Goal: Transaction & Acquisition: Purchase product/service

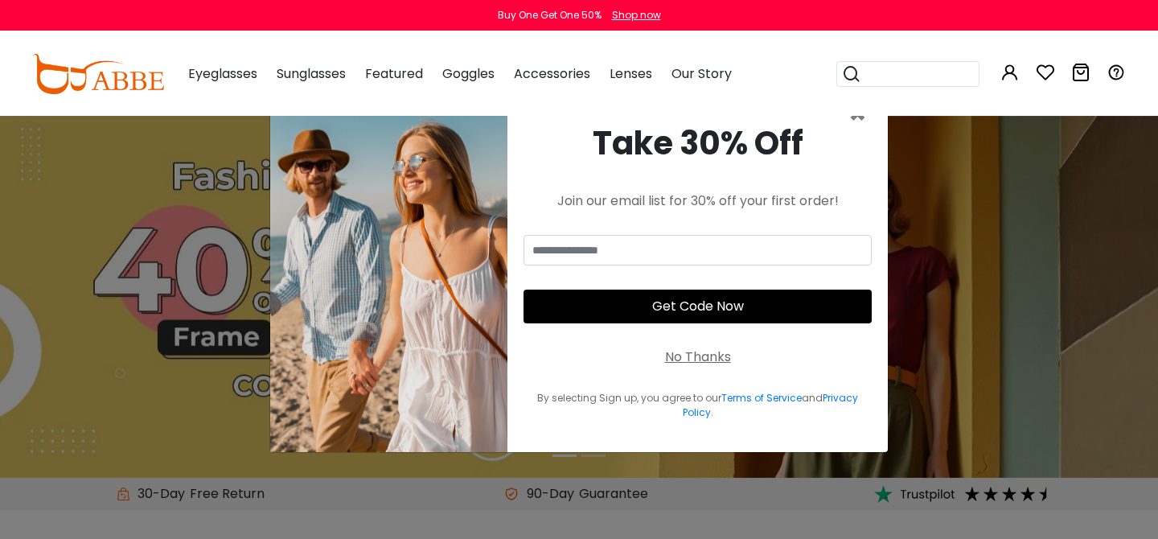
click at [712, 359] on div "No Thanks" at bounding box center [698, 356] width 66 height 19
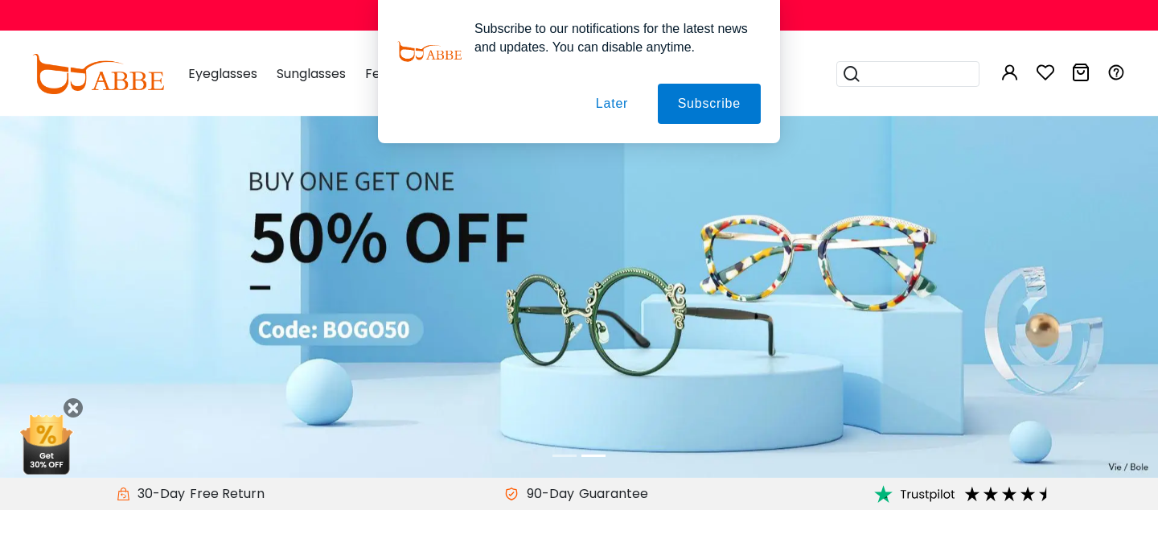
click at [857, 72] on div "Subscribe to our notifications for the latest news and updates. You can disable…" at bounding box center [579, 71] width 1158 height 143
click at [876, 76] on div "Subscribe to our notifications for the latest news and updates. You can disable…" at bounding box center [579, 71] width 1158 height 143
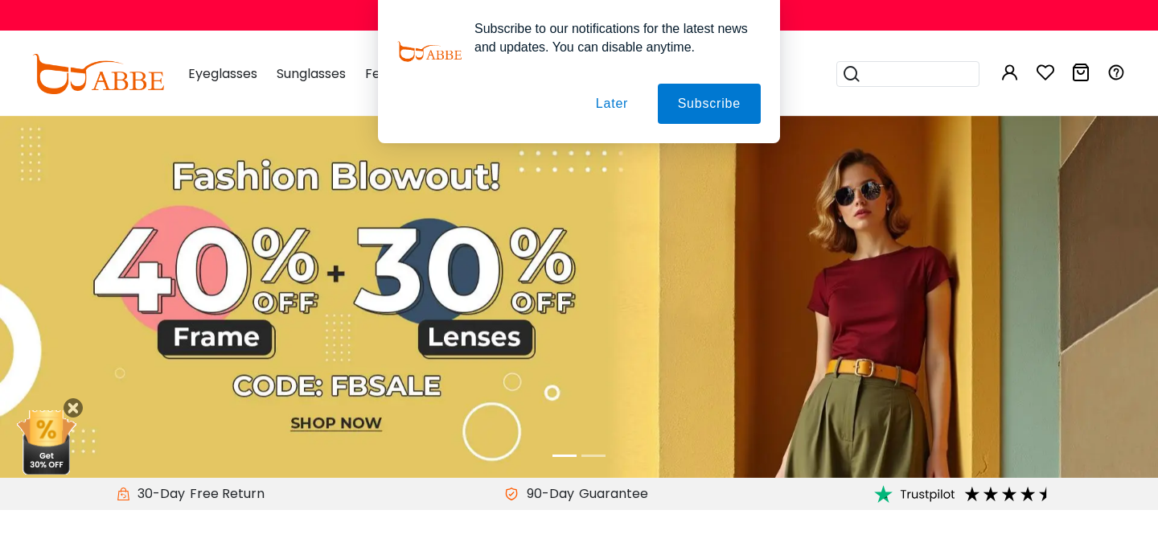
click at [600, 100] on button "Later" at bounding box center [612, 104] width 72 height 40
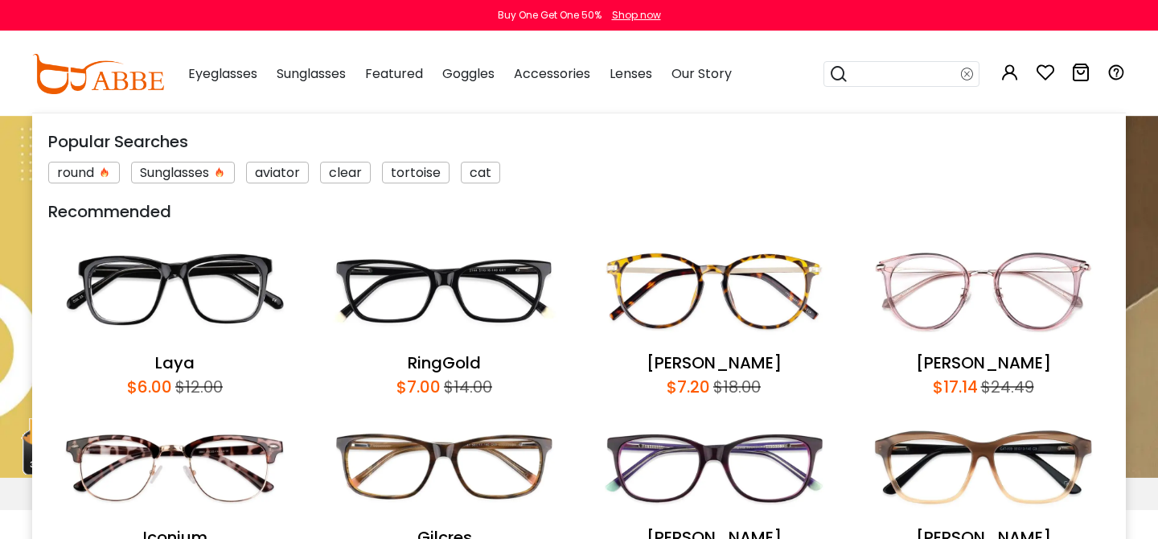
click at [879, 82] on input "search" at bounding box center [904, 74] width 113 height 24
type input "******"
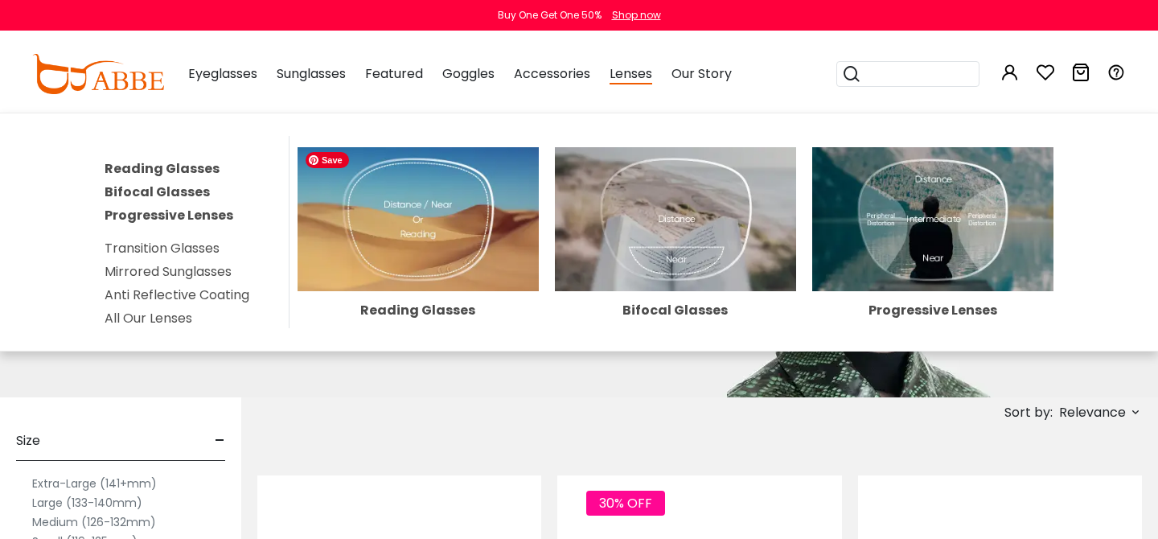
click at [479, 214] on img at bounding box center [417, 219] width 241 height 145
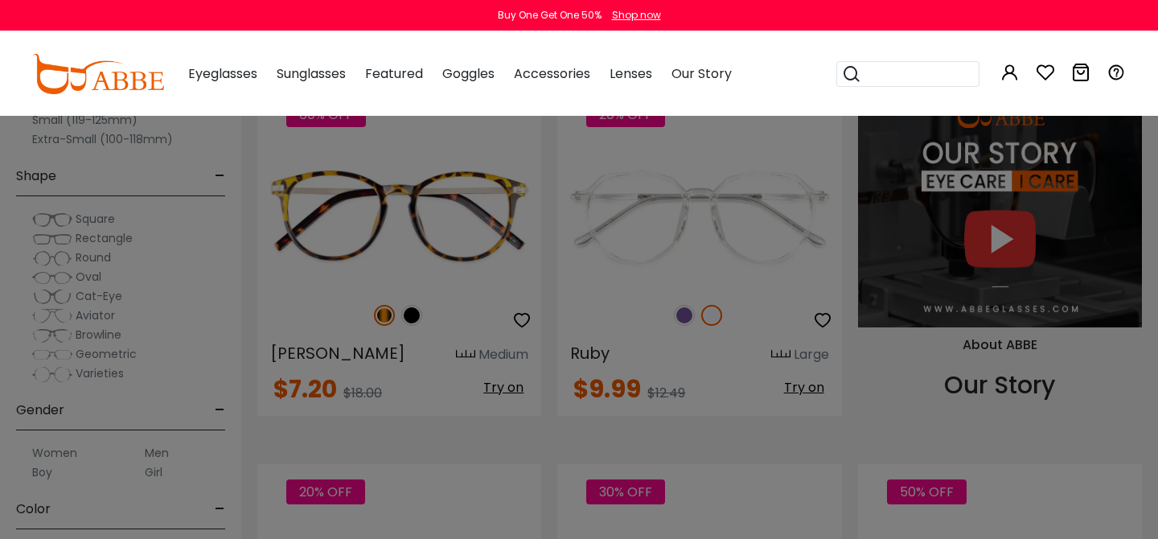
scroll to position [1524, 0]
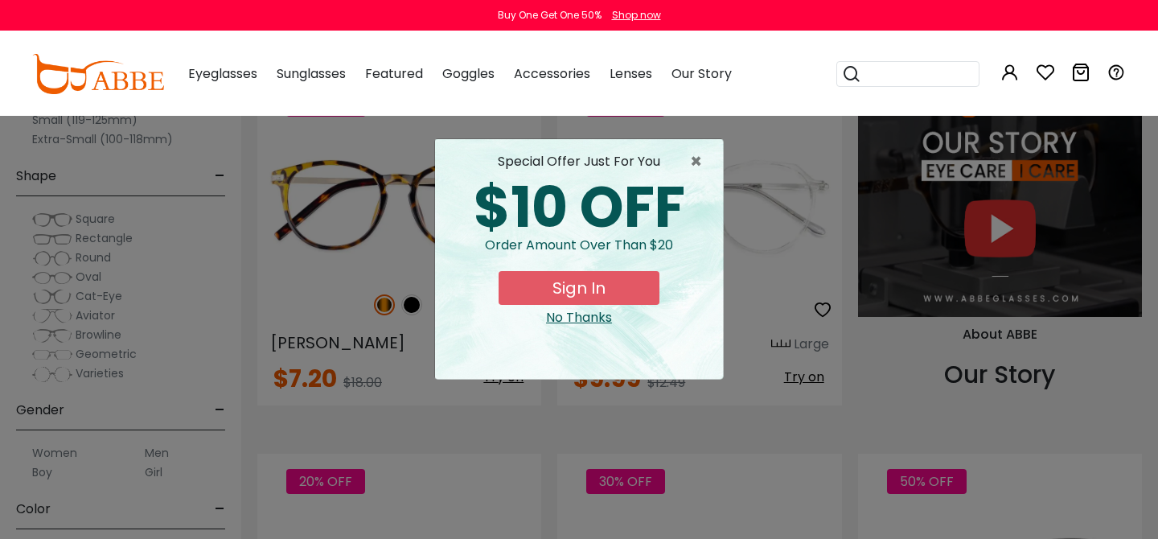
click at [598, 313] on div "No Thanks" at bounding box center [579, 317] width 262 height 19
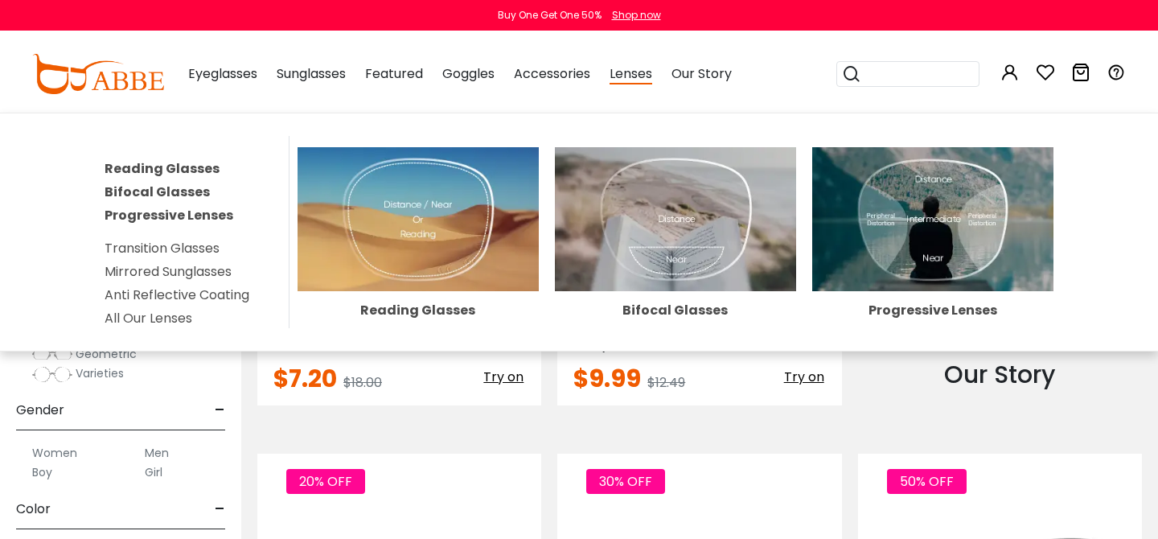
click at [142, 309] on link "All Our Lenses" at bounding box center [149, 318] width 88 height 18
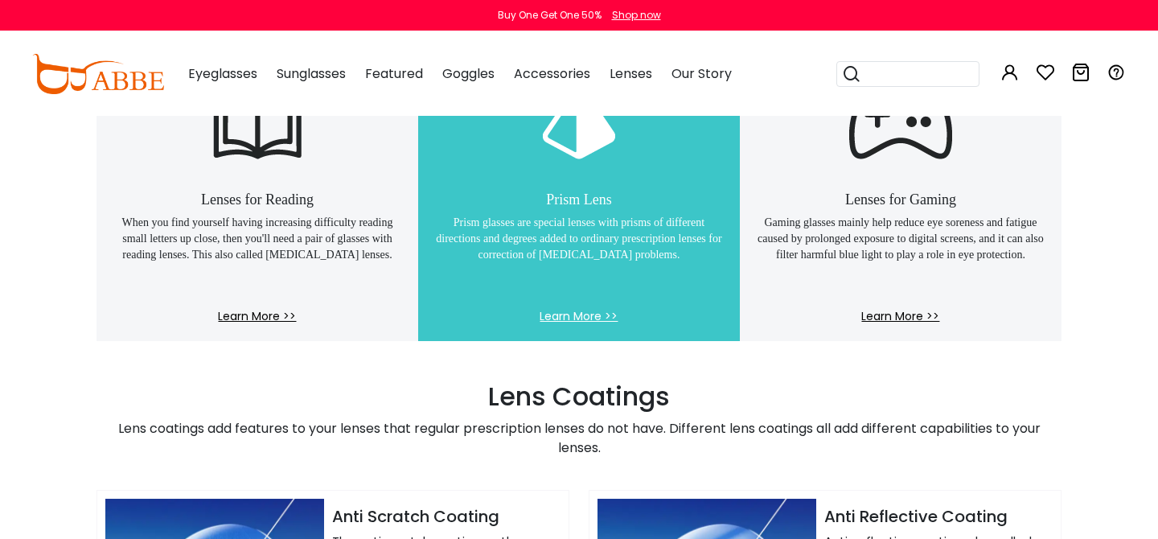
scroll to position [1368, 0]
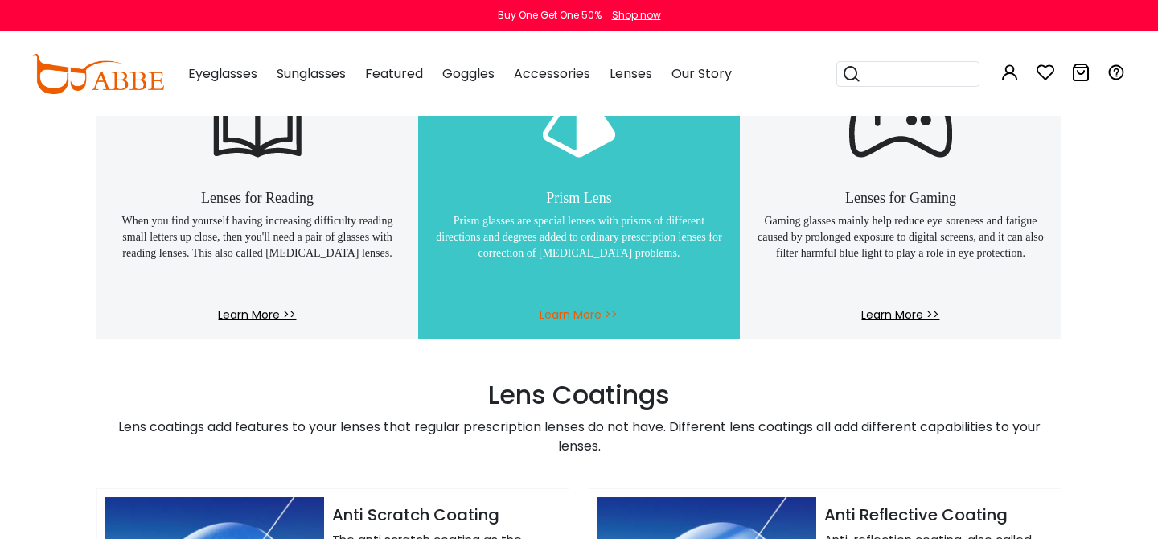
click at [581, 311] on span "Learn More >>" at bounding box center [578, 322] width 289 height 33
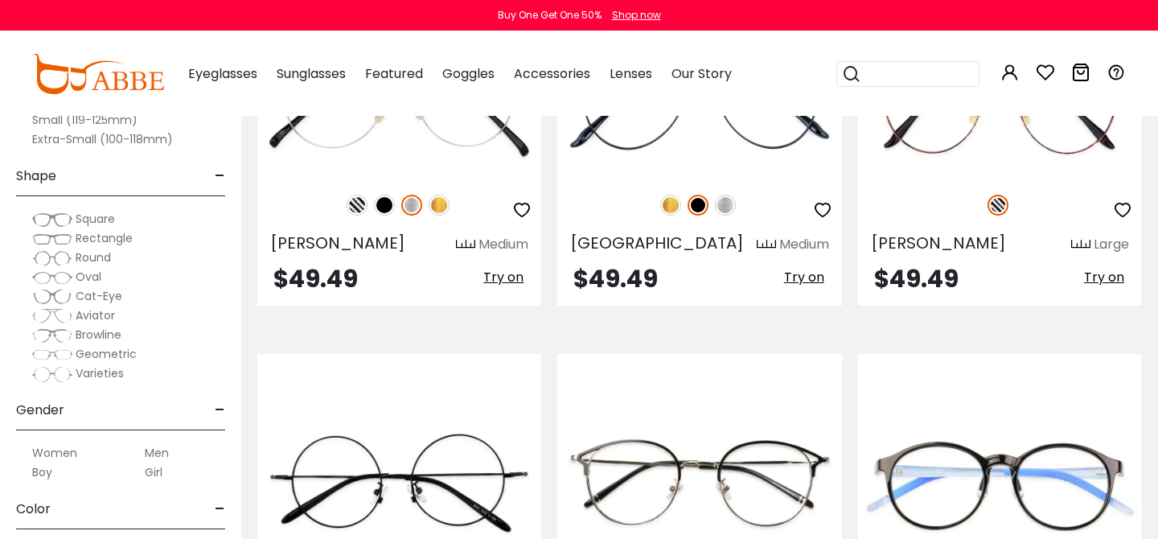
scroll to position [2425, 0]
